Goal: Contribute content: Add original content to the website for others to see

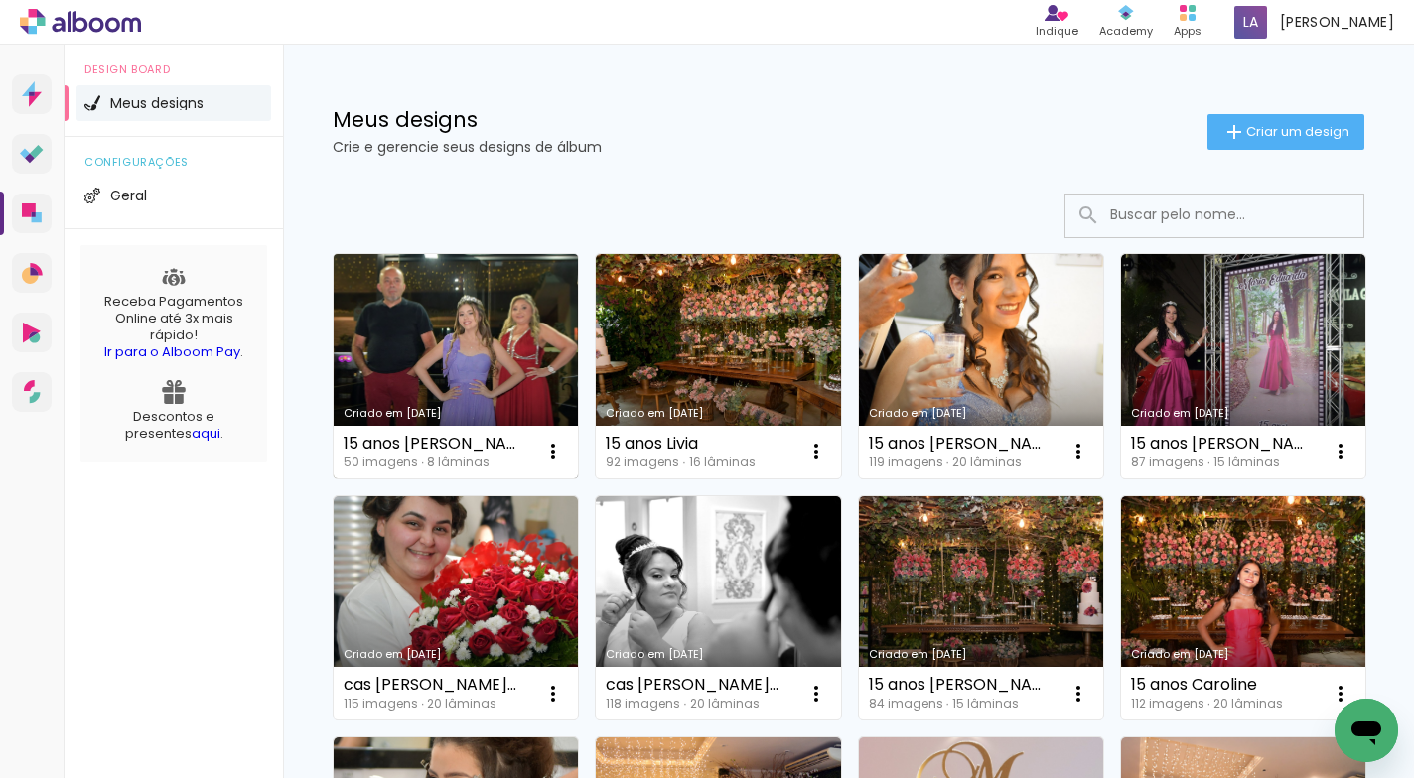
click at [454, 337] on link "Criado em [DATE]" at bounding box center [456, 366] width 244 height 224
click at [0, 0] on neon-animated-pages "Confirmar Cancelar" at bounding box center [0, 0] width 0 height 0
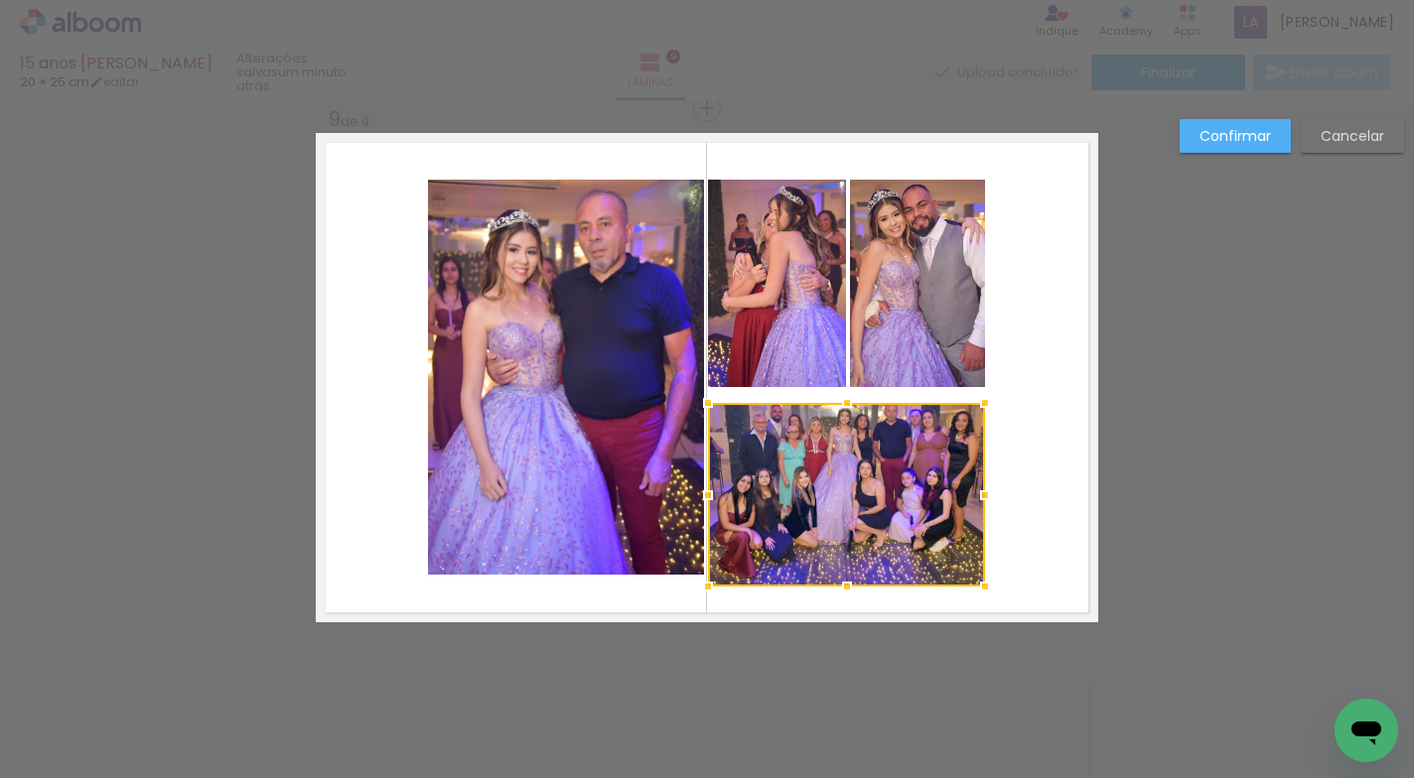
scroll to position [0, 4851]
click at [0, 0] on slot "Cancelar" at bounding box center [0, 0] width 0 height 0
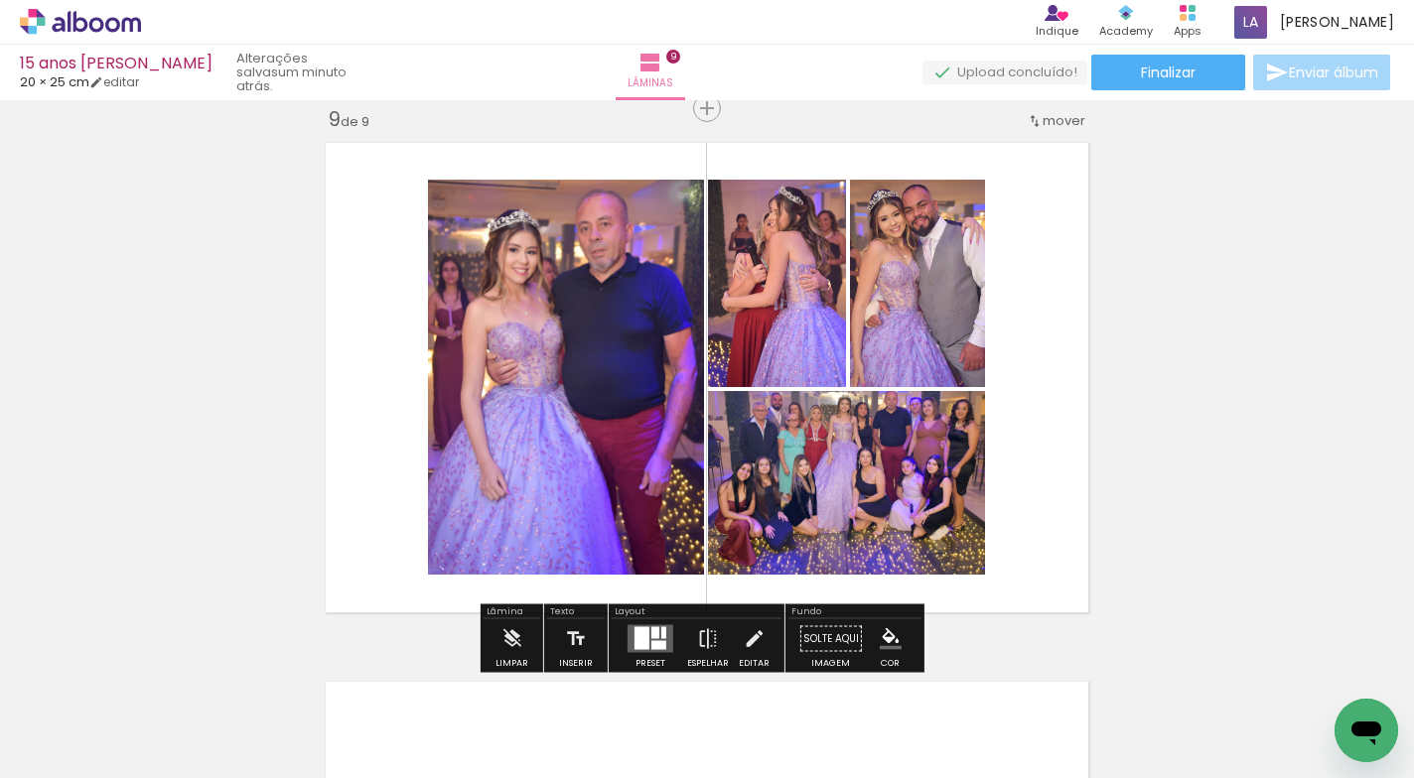
click at [951, 442] on quentale-photo at bounding box center [846, 483] width 277 height 184
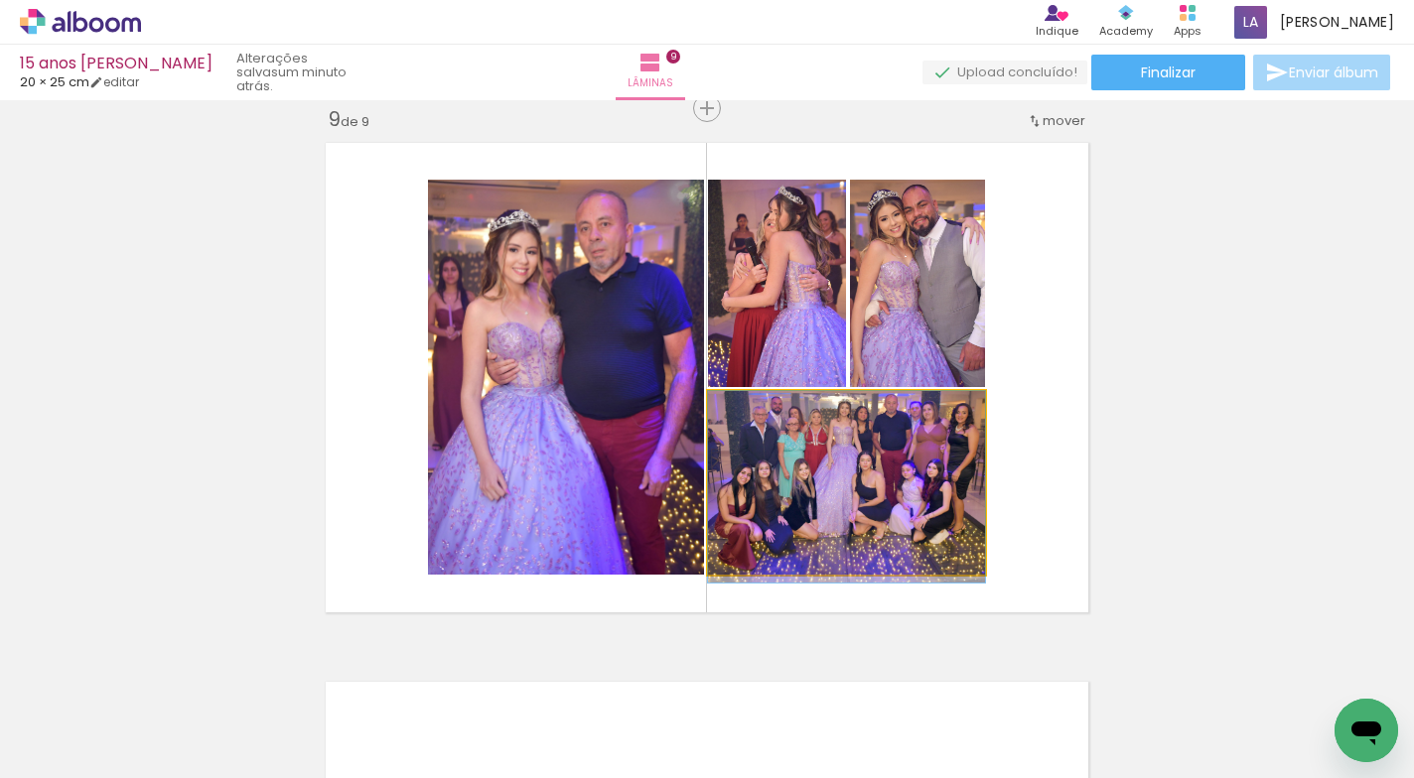
drag, startPoint x: 951, startPoint y: 441, endPoint x: 954, endPoint y: 462, distance: 21.1
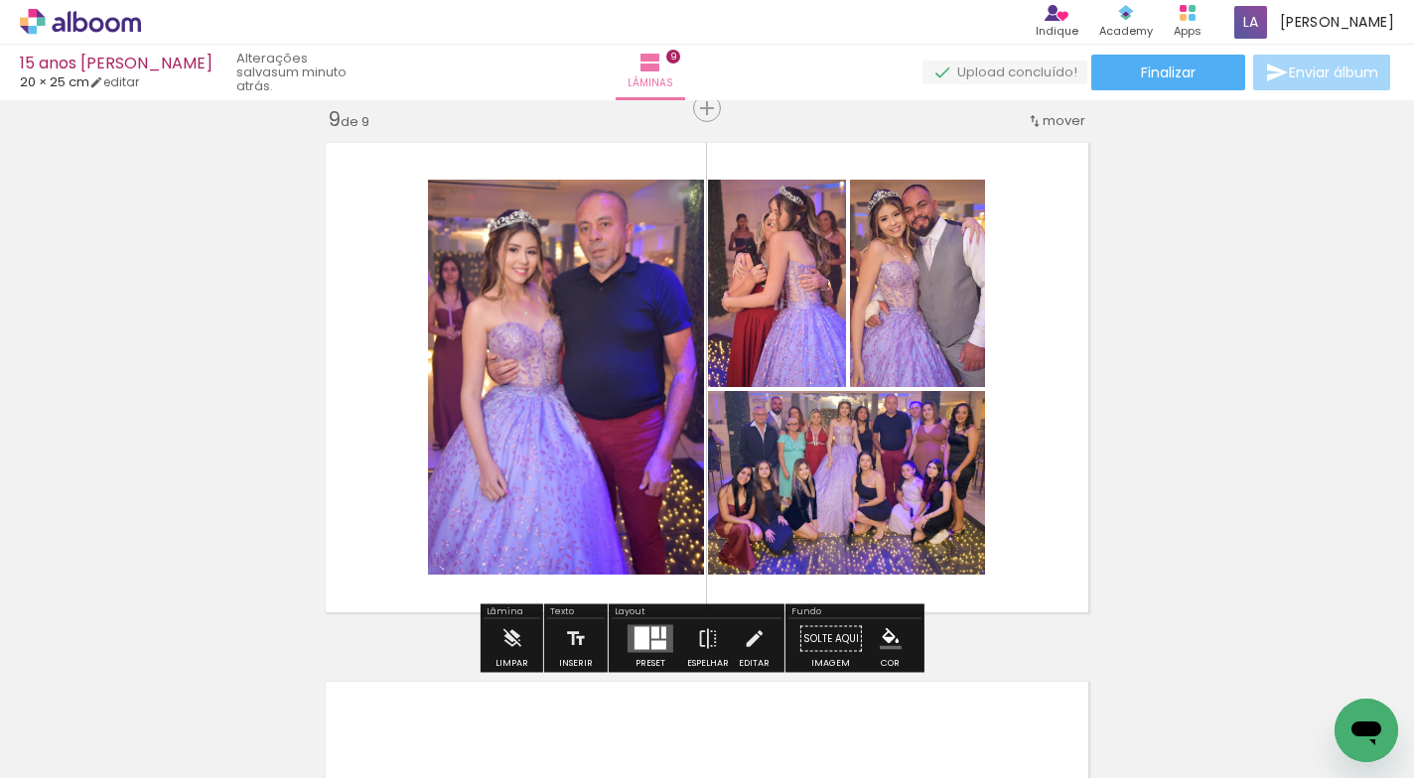
click at [497, 363] on quentale-photo at bounding box center [566, 377] width 276 height 395
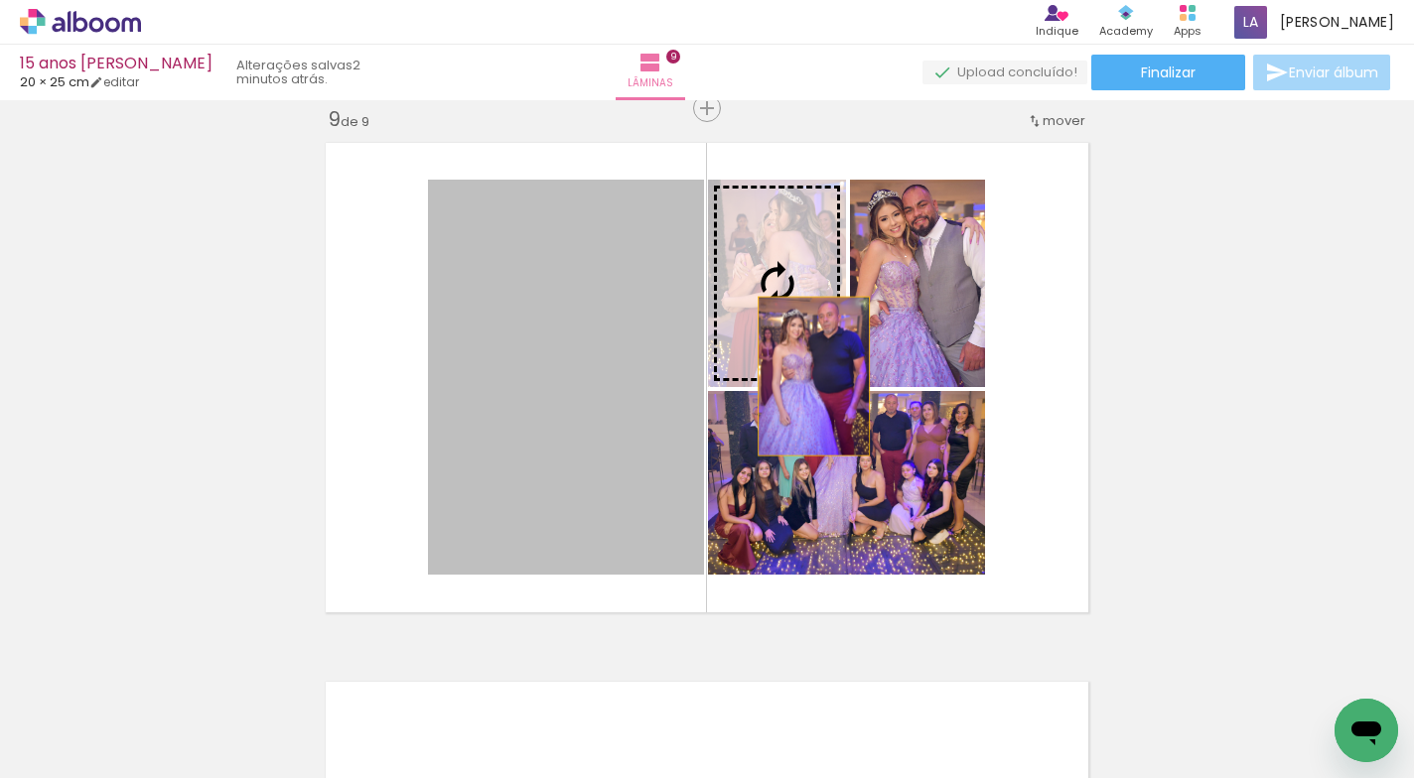
drag, startPoint x: 565, startPoint y: 363, endPoint x: 848, endPoint y: 383, distance: 283.6
click at [0, 0] on slot at bounding box center [0, 0] width 0 height 0
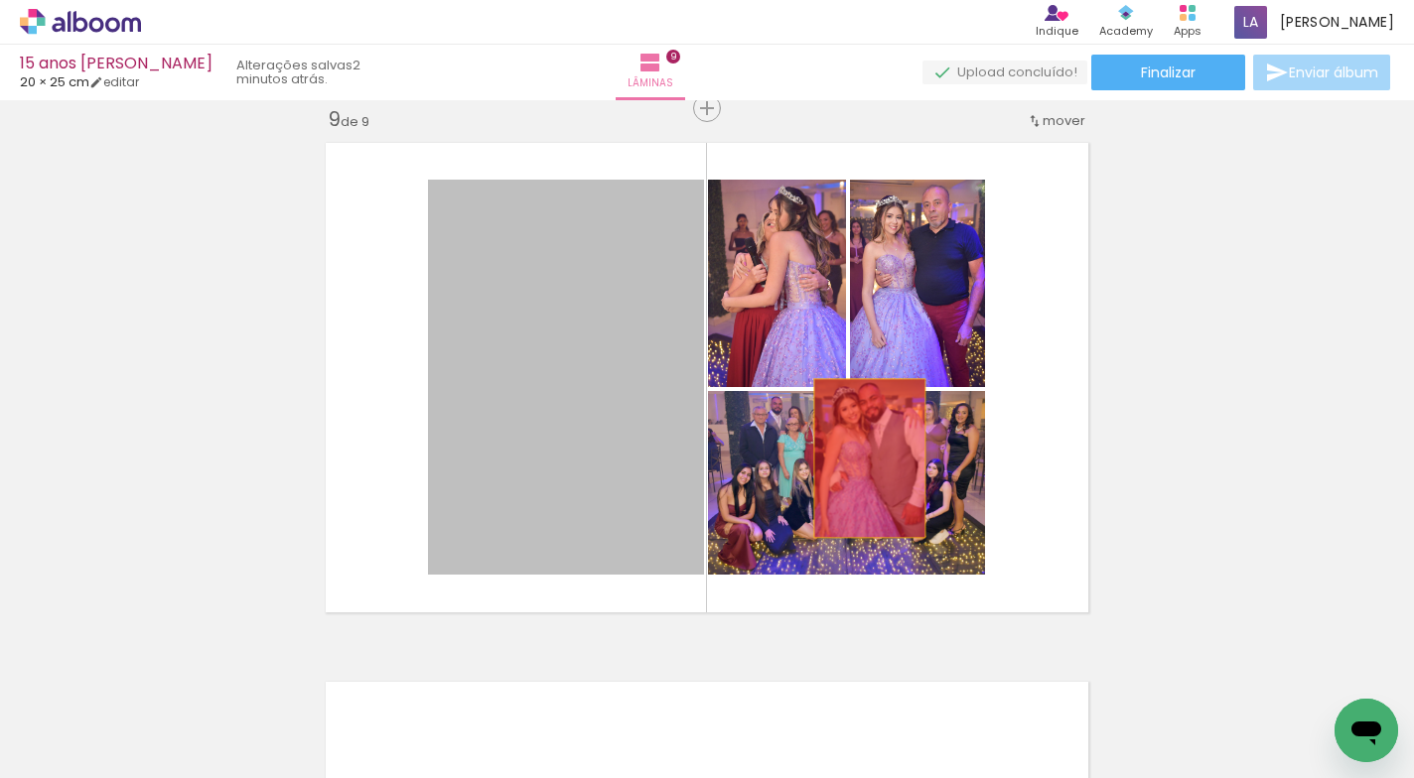
drag, startPoint x: 848, startPoint y: 383, endPoint x: 954, endPoint y: 296, distance: 137.5
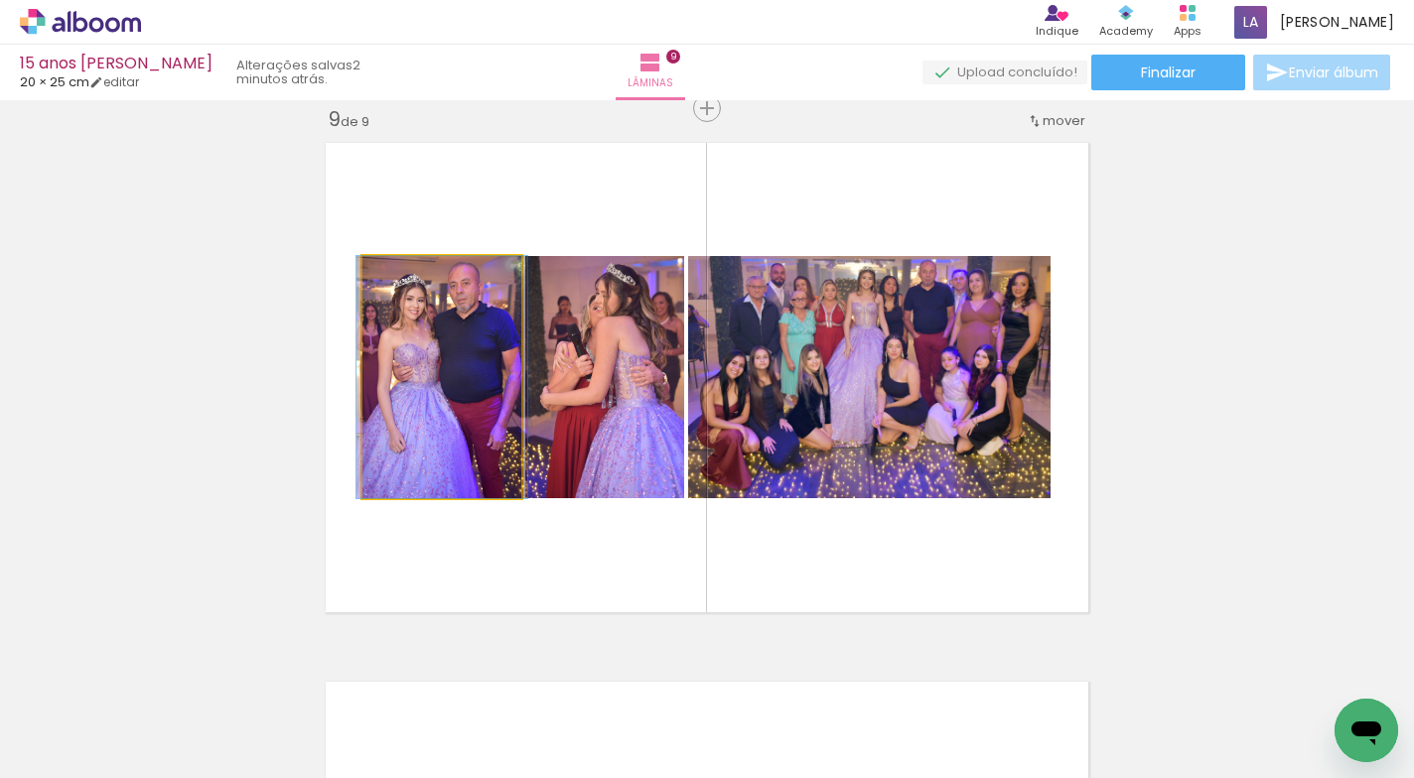
click at [386, 407] on quentale-photo at bounding box center [441, 377] width 159 height 242
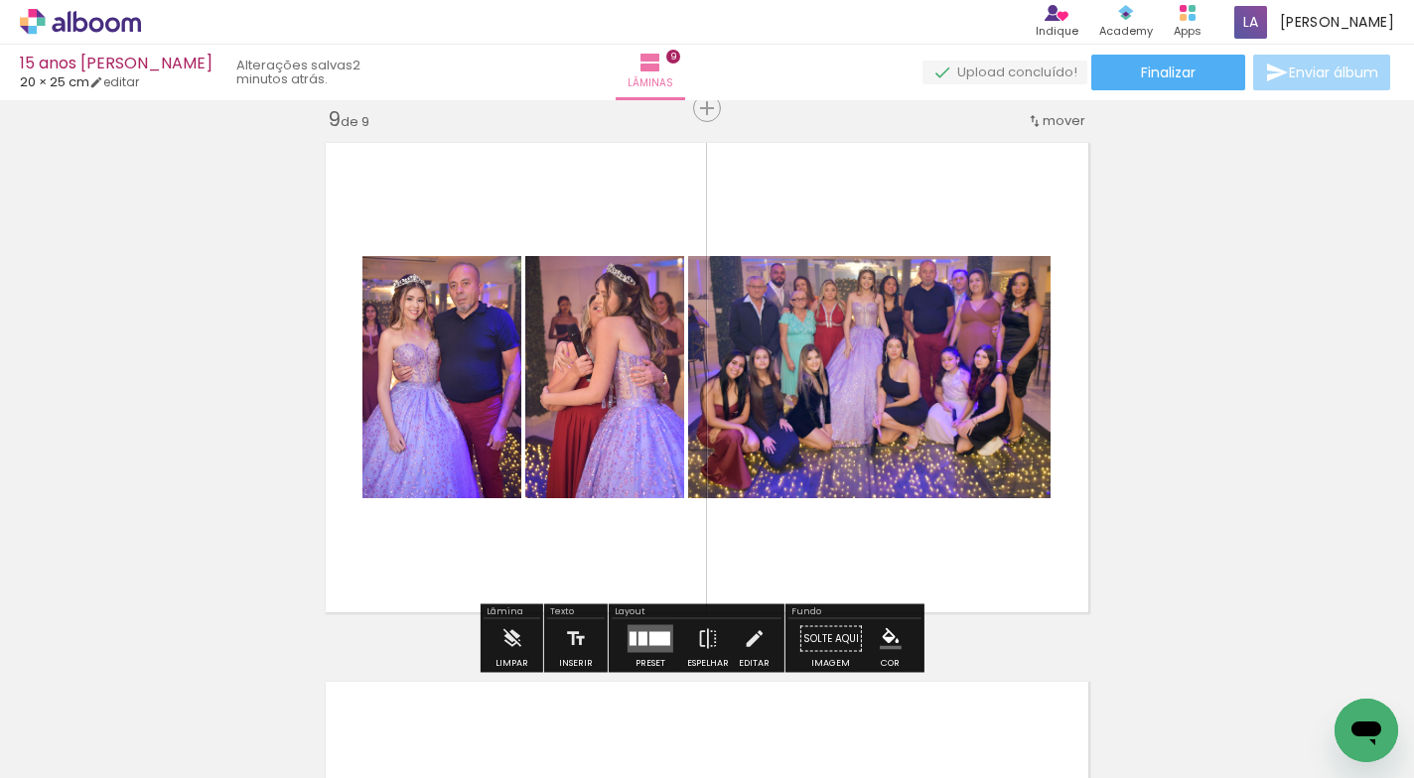
click at [718, 340] on quentale-photo at bounding box center [869, 377] width 362 height 242
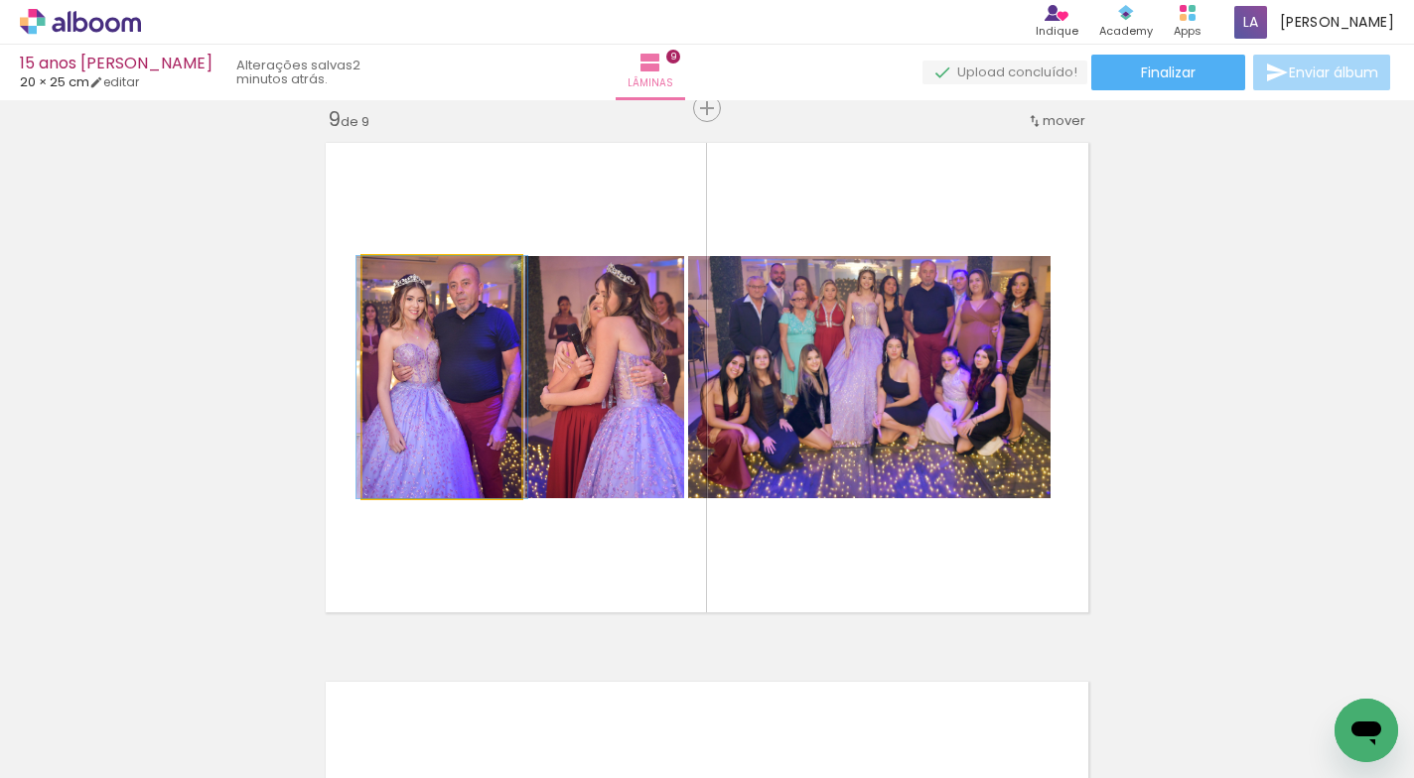
click at [458, 372] on quentale-photo at bounding box center [441, 377] width 159 height 242
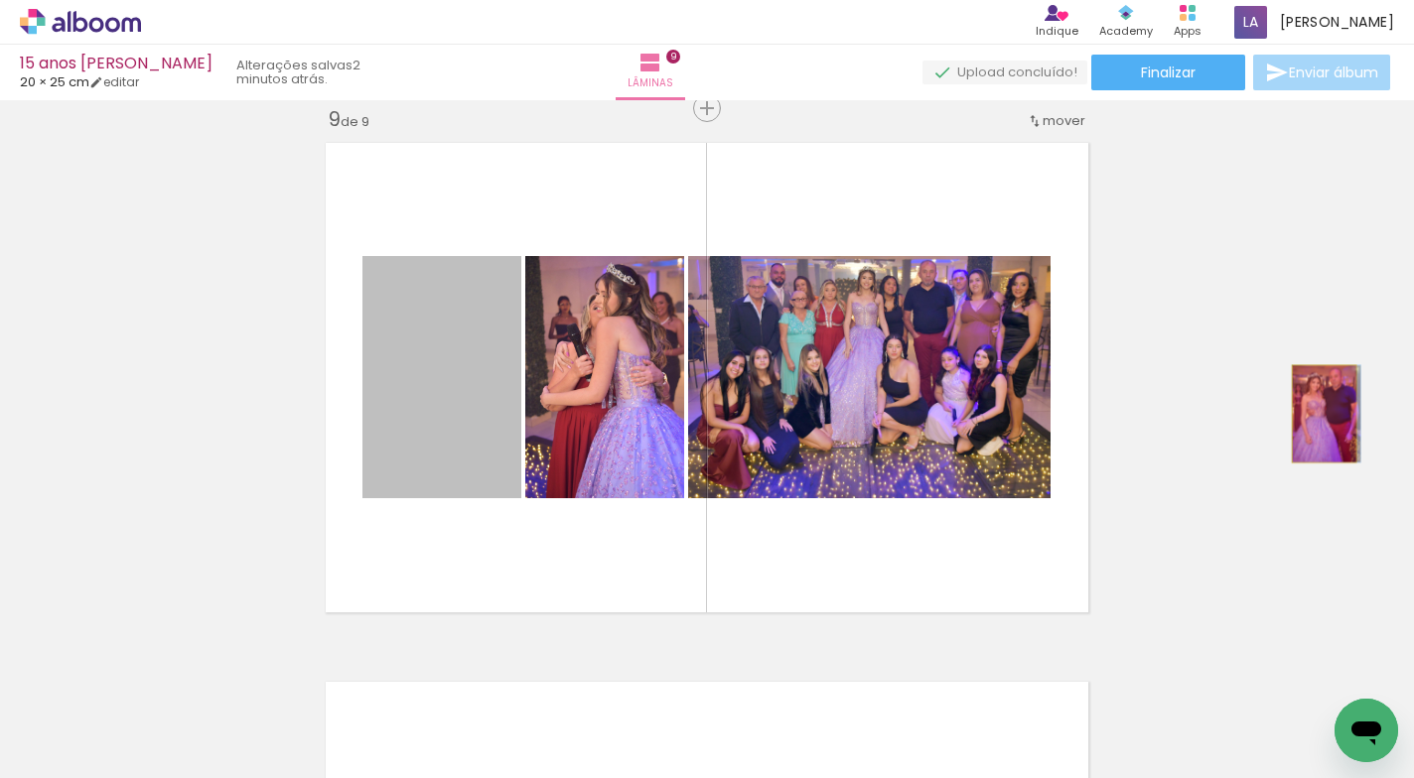
drag, startPoint x: 418, startPoint y: 388, endPoint x: 1316, endPoint y: 414, distance: 898.8
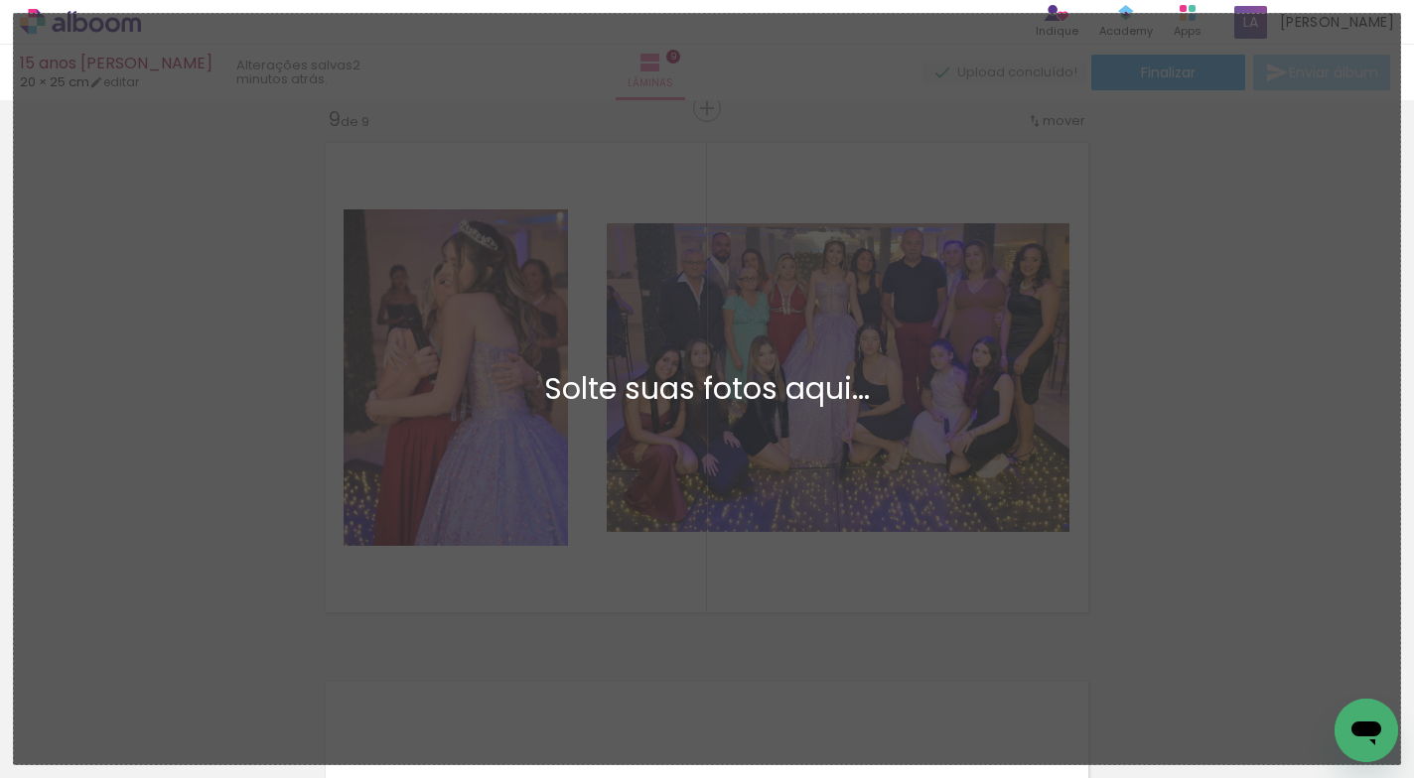
drag, startPoint x: 1239, startPoint y: 526, endPoint x: 1231, endPoint y: 537, distance: 13.5
click at [1240, 526] on div "Adicionar Fotos Solte suas fotos aqui..." at bounding box center [707, 389] width 1386 height 751
drag, startPoint x: 1055, startPoint y: 716, endPoint x: 1090, endPoint y: 576, distance: 144.2
click at [1056, 703] on div "Adicionar Fotos Solte suas fotos aqui..." at bounding box center [707, 389] width 1386 height 751
click at [1181, 428] on div "Adicionar Fotos Solte suas fotos aqui..." at bounding box center [707, 389] width 1386 height 751
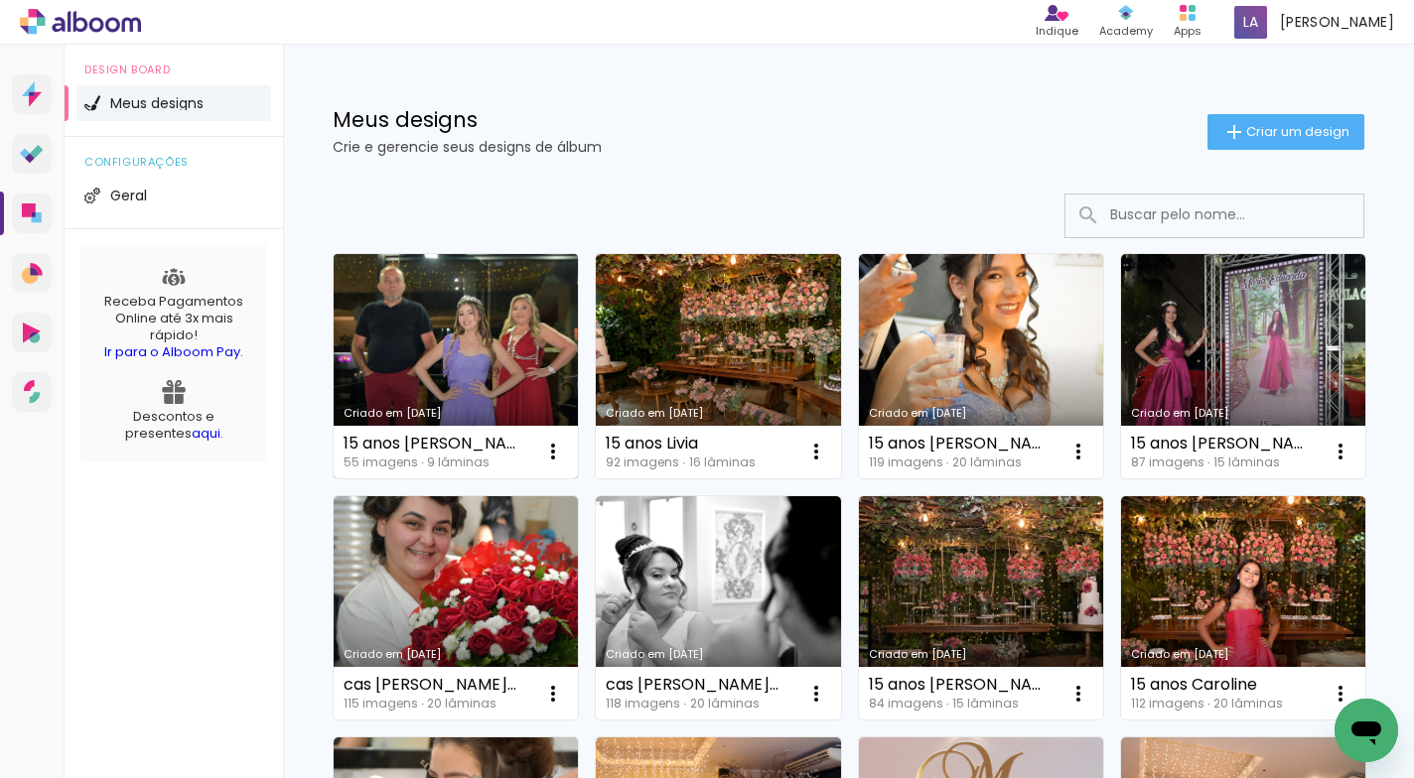
click at [463, 347] on link "Criado em [DATE]" at bounding box center [456, 366] width 244 height 224
